Goal: Task Accomplishment & Management: Manage account settings

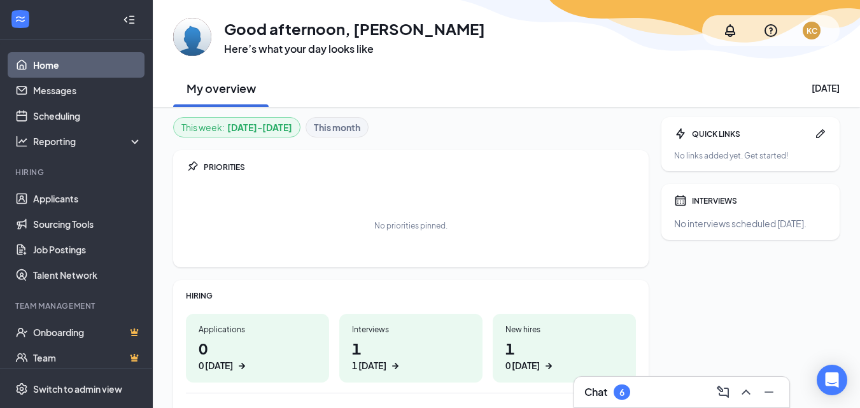
click at [612, 393] on div "Chat 6" at bounding box center [607, 392] width 46 height 15
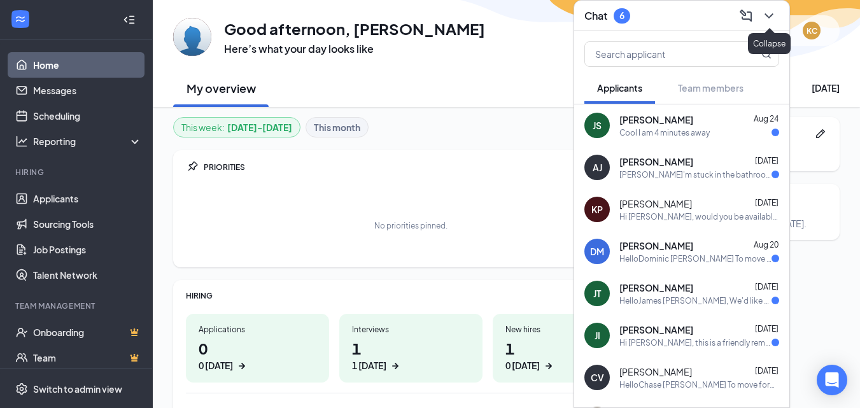
click at [773, 17] on icon "ChevronDown" at bounding box center [768, 15] width 15 height 15
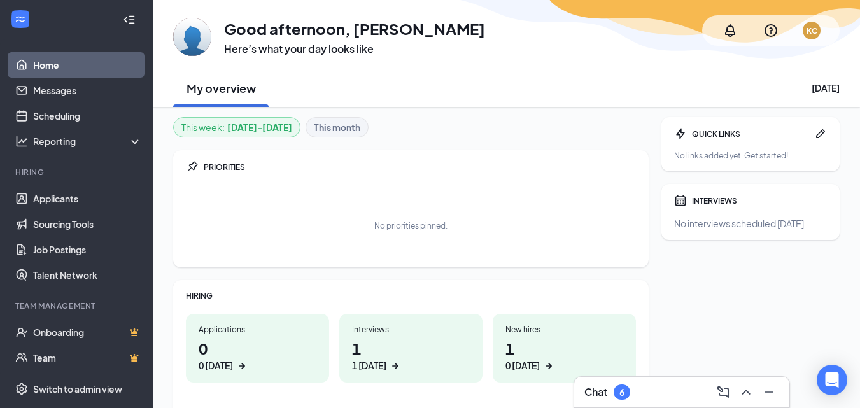
click at [375, 363] on div "1 [DATE]" at bounding box center [369, 365] width 34 height 13
click at [598, 388] on h3 "Chat" at bounding box center [595, 392] width 23 height 14
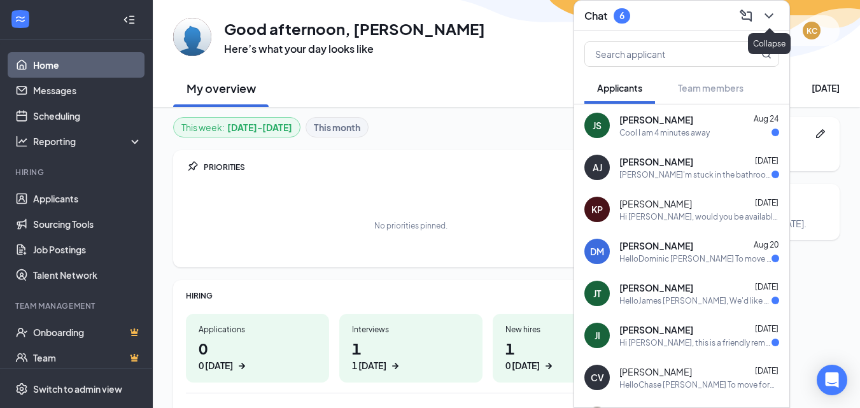
click at [765, 20] on icon "ChevronDown" at bounding box center [768, 15] width 15 height 15
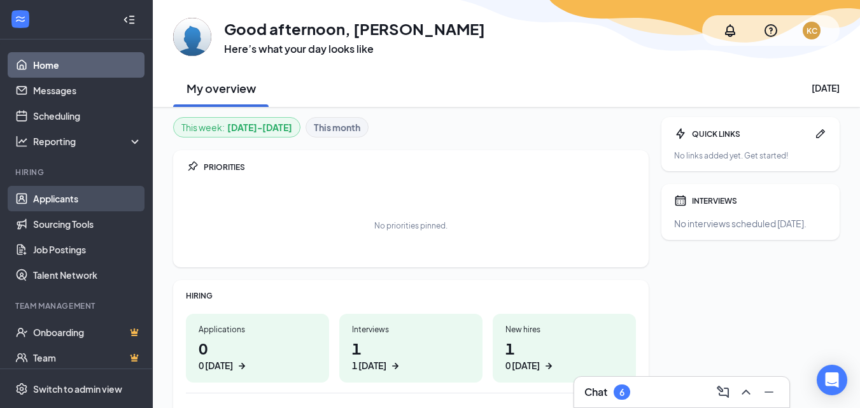
click at [49, 196] on link "Applicants" at bounding box center [87, 198] width 109 height 25
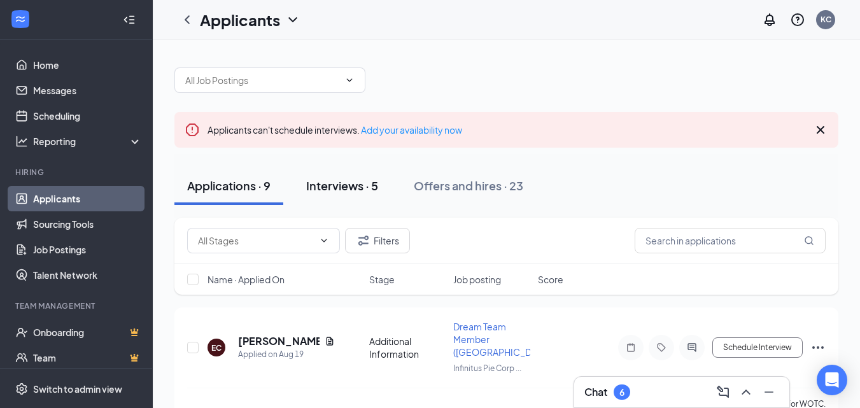
click at [330, 185] on div "Interviews · 5" at bounding box center [342, 186] width 72 height 16
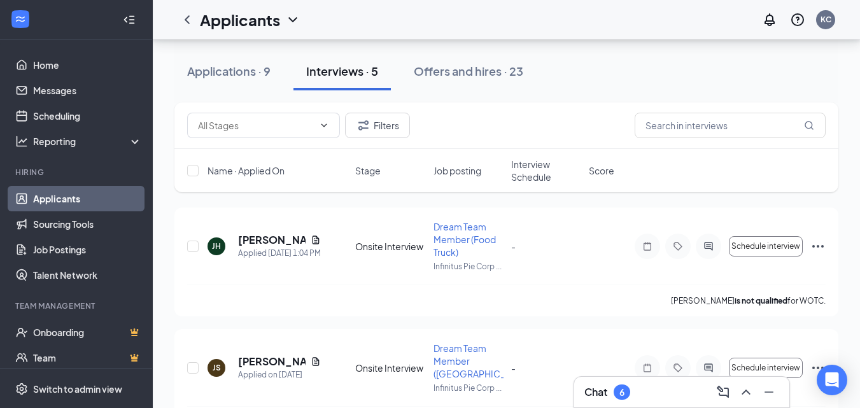
scroll to position [127, 0]
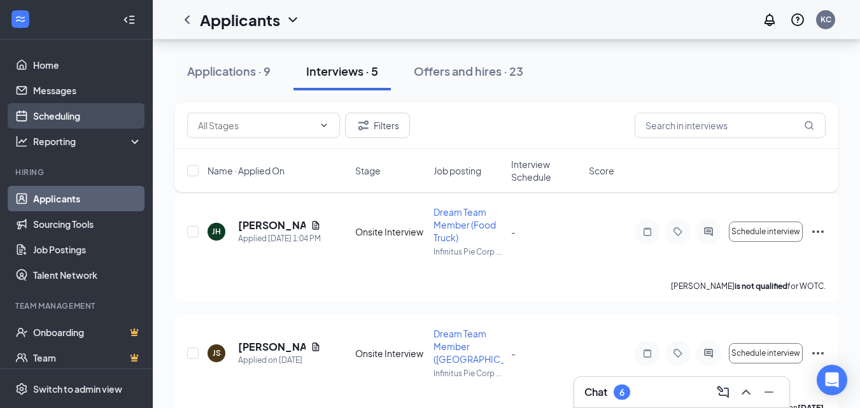
click at [59, 115] on link "Scheduling" at bounding box center [87, 115] width 109 height 25
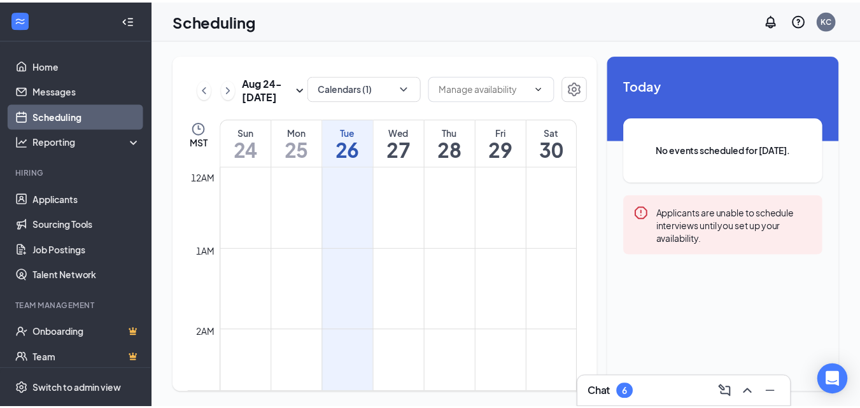
scroll to position [626, 0]
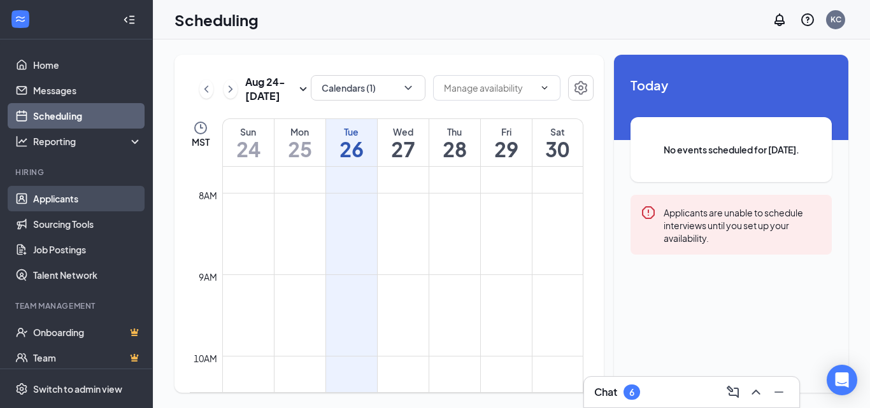
click at [60, 195] on link "Applicants" at bounding box center [87, 198] width 109 height 25
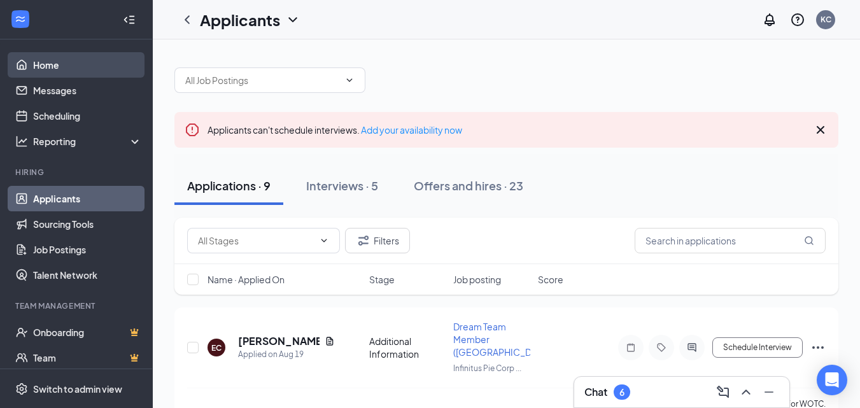
click at [62, 67] on link "Home" at bounding box center [87, 64] width 109 height 25
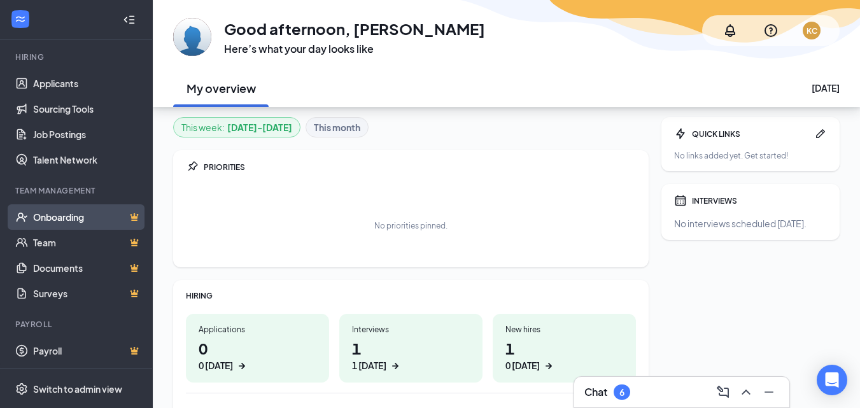
scroll to position [227, 0]
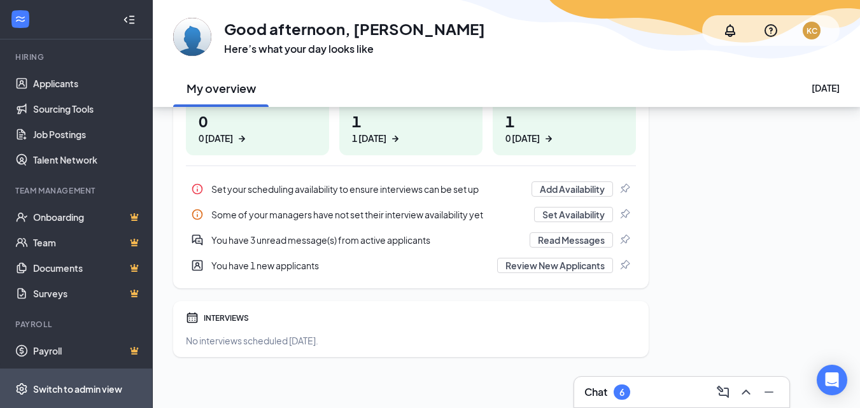
click at [74, 380] on span "Switch to admin view" at bounding box center [87, 388] width 109 height 39
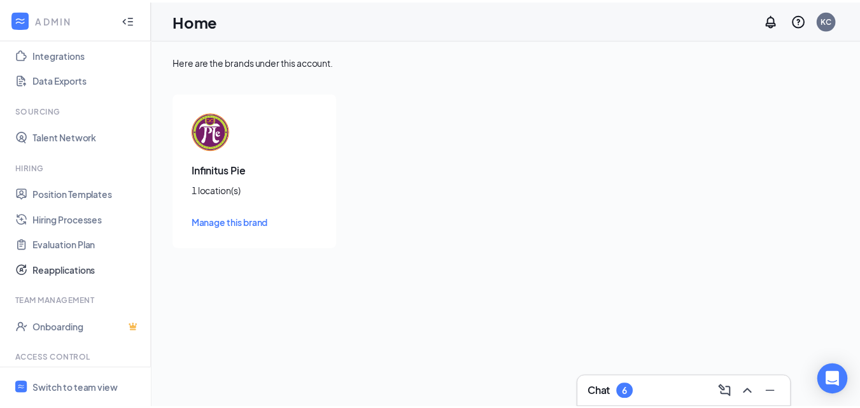
scroll to position [204, 0]
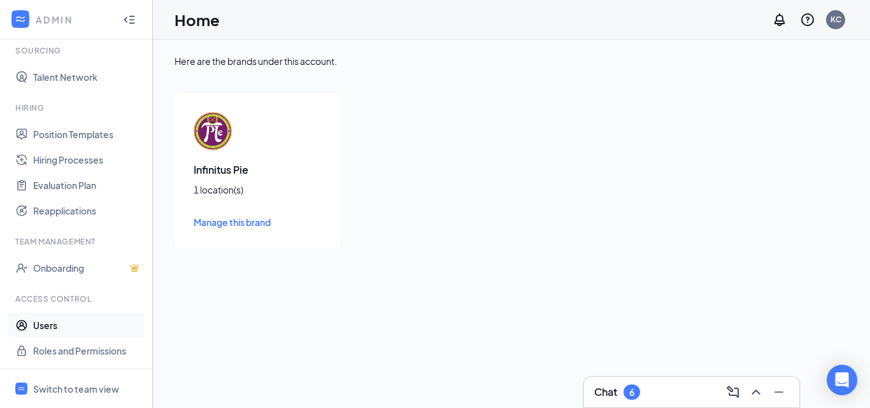
click at [43, 328] on link "Users" at bounding box center [87, 325] width 109 height 25
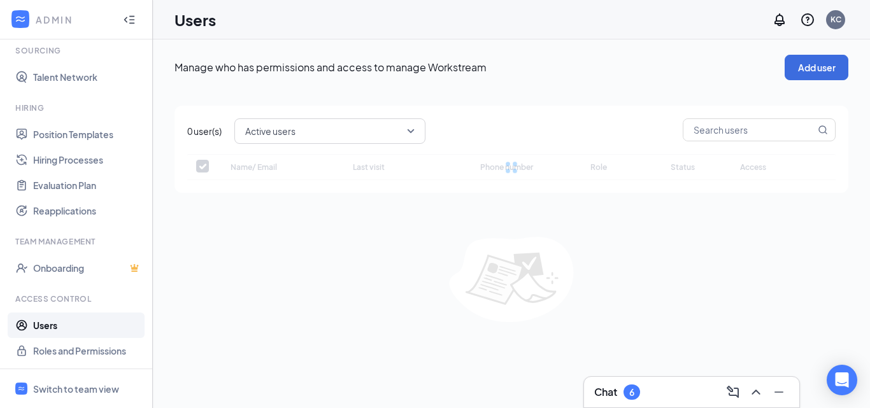
checkbox input "false"
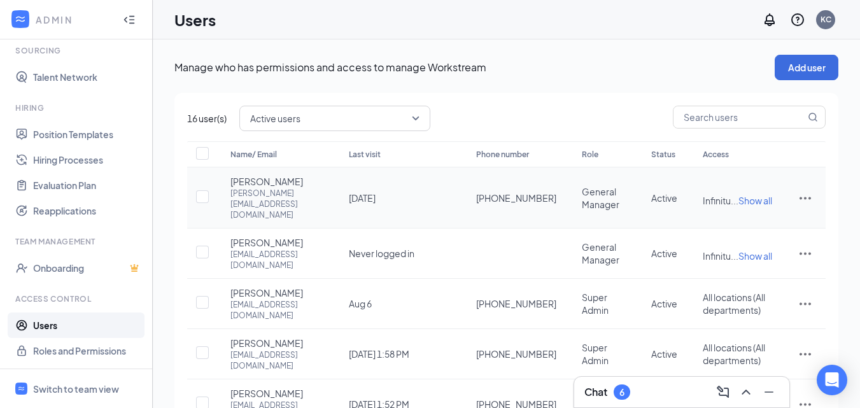
click at [807, 199] on icon "ActionsIcon" at bounding box center [805, 197] width 15 height 15
click at [760, 204] on span "Show all" at bounding box center [756, 200] width 34 height 11
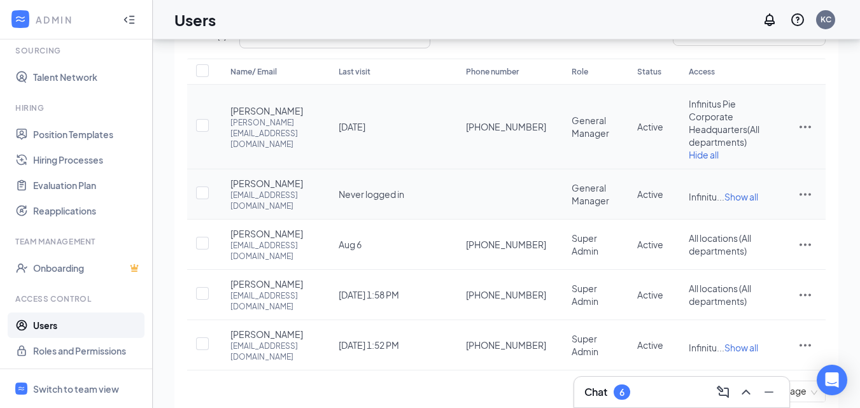
scroll to position [60, 0]
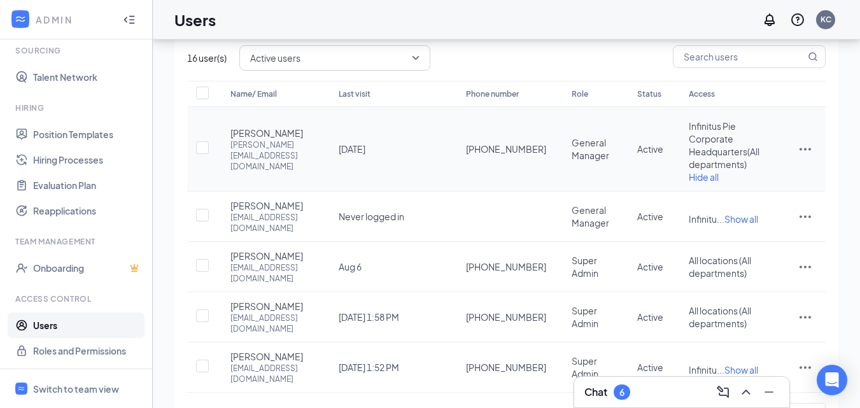
click at [805, 151] on icon "ActionsIcon" at bounding box center [805, 149] width 11 height 3
click at [747, 183] on span "Edit user" at bounding box center [741, 182] width 36 height 11
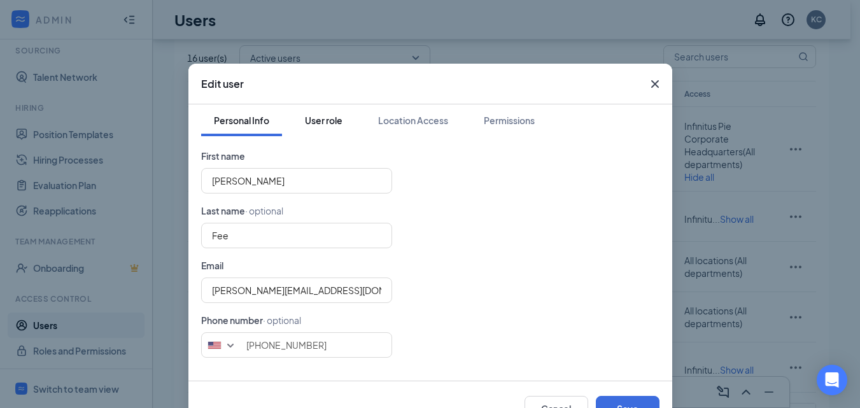
click at [325, 121] on div "User role" at bounding box center [324, 120] width 38 height 13
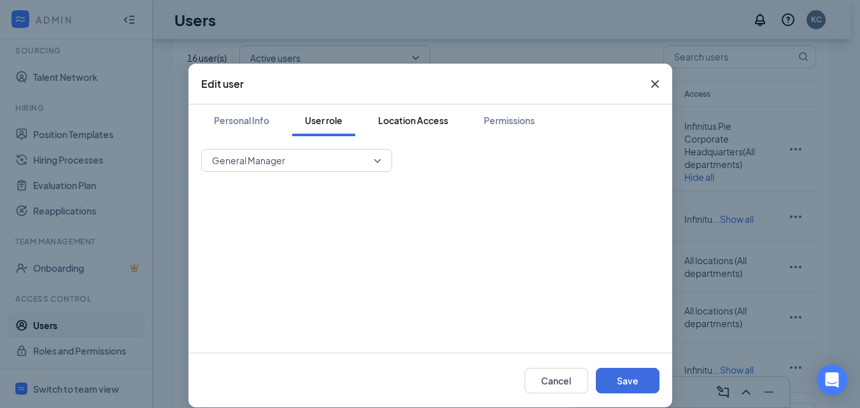
click at [405, 121] on div "Location Access" at bounding box center [413, 120] width 70 height 13
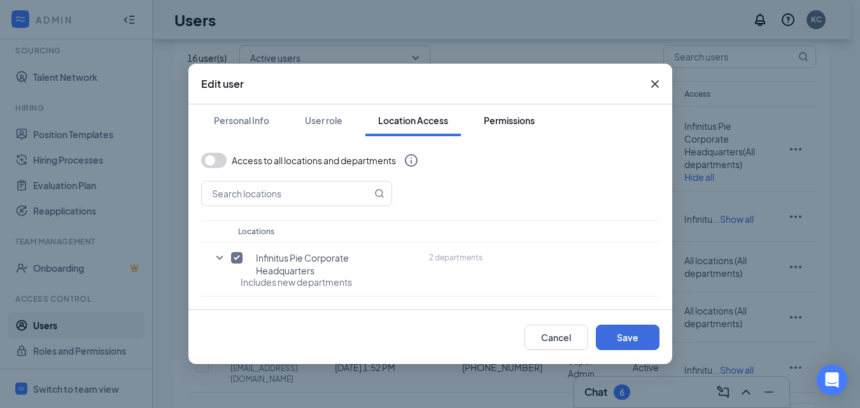
click at [507, 114] on div "Permissions" at bounding box center [509, 120] width 51 height 13
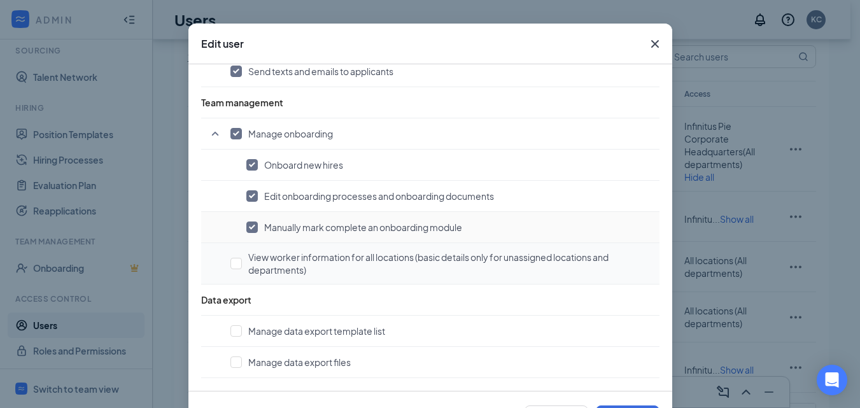
scroll to position [93, 0]
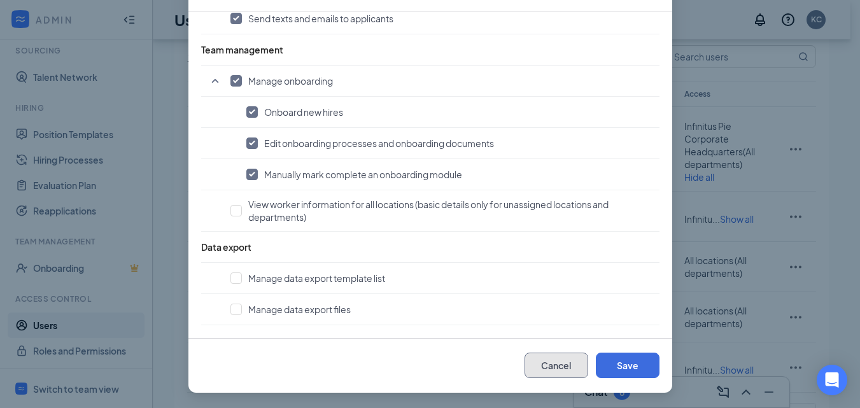
click at [534, 355] on button "Cancel" at bounding box center [557, 365] width 64 height 25
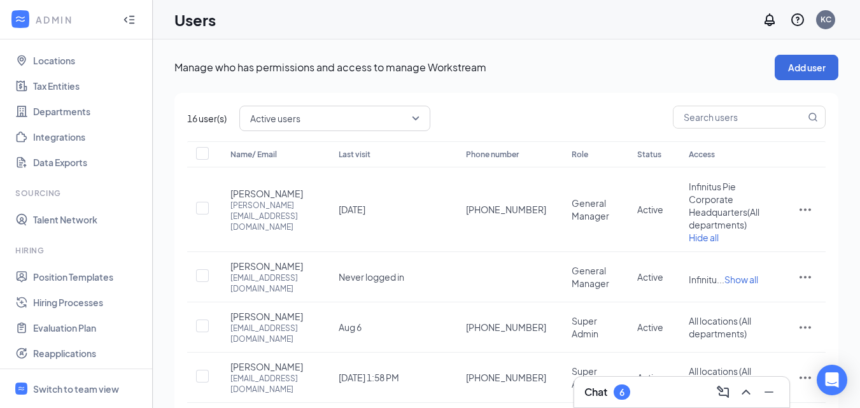
scroll to position [0, 0]
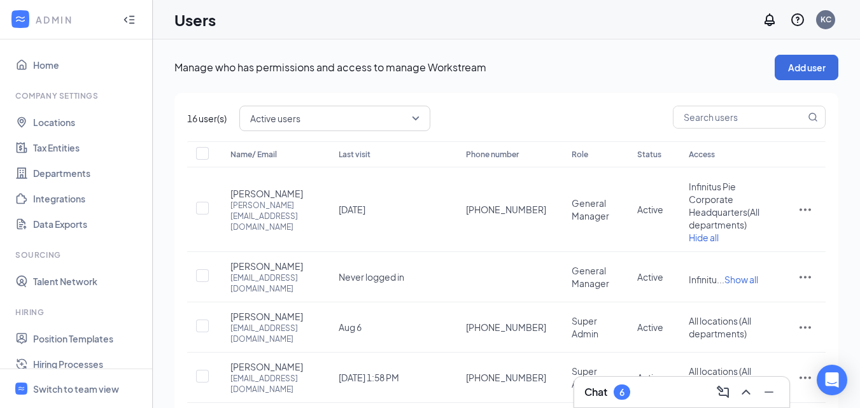
click at [124, 22] on icon "Collapse" at bounding box center [125, 20] width 3 height 6
